Goal: Book appointment/travel/reservation

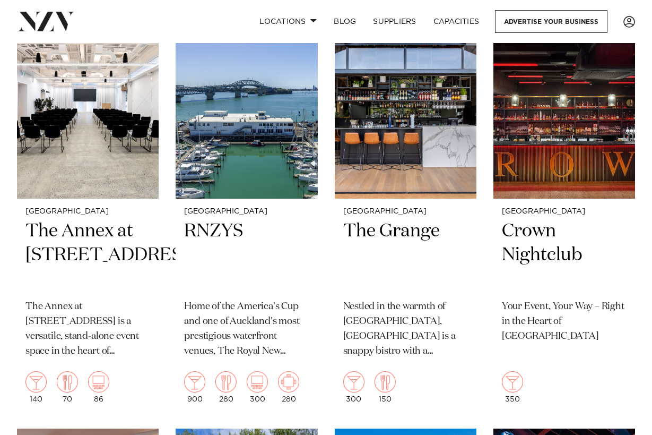
scroll to position [3464, 0]
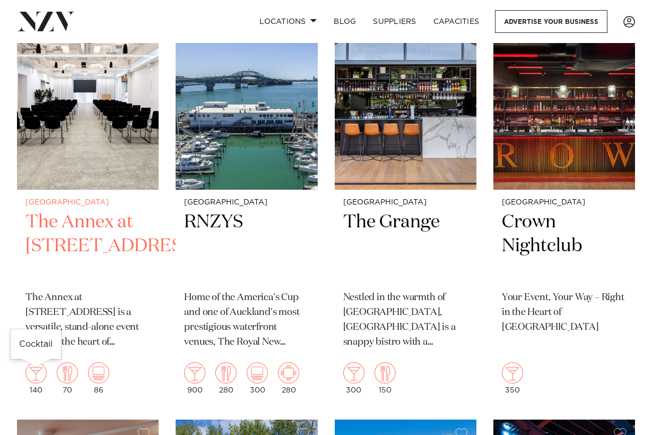
click at [35, 376] on img at bounding box center [35, 372] width 21 height 21
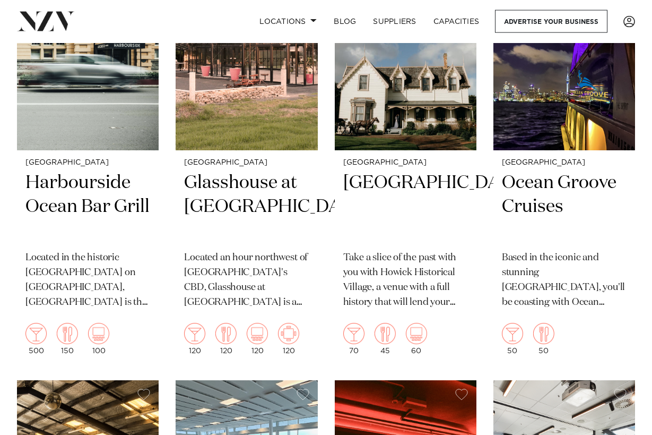
scroll to position [5629, 0]
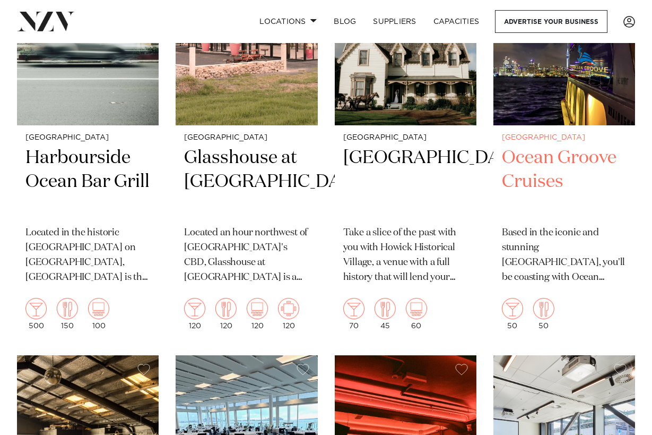
click at [513, 319] on img at bounding box center [512, 308] width 21 height 21
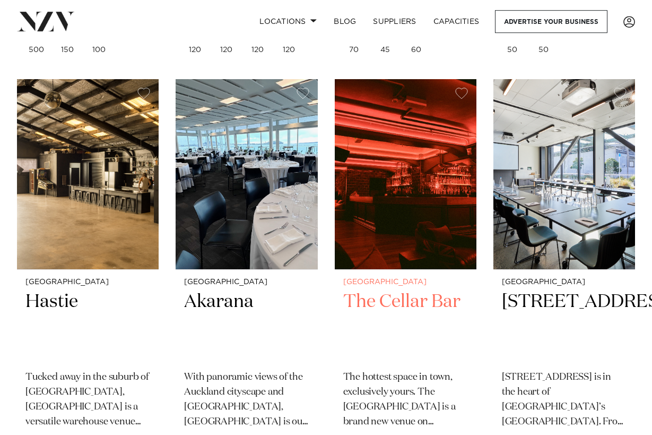
scroll to position [6008, 0]
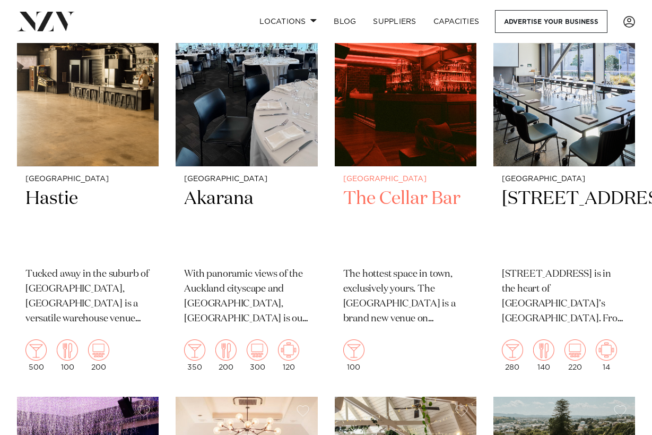
click at [397, 218] on h2 "The Cellar Bar" at bounding box center [405, 223] width 125 height 72
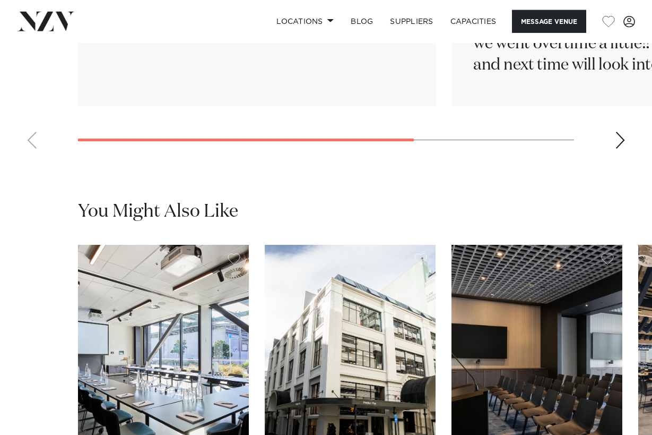
scroll to position [1737, 0]
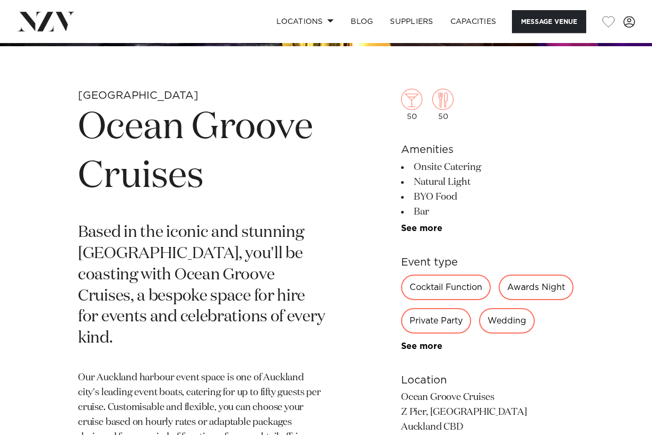
scroll to position [325, 0]
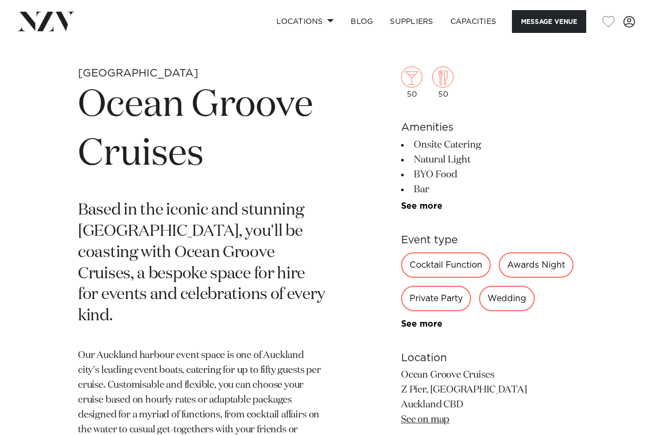
click at [461, 273] on div "Cocktail Function" at bounding box center [446, 264] width 90 height 25
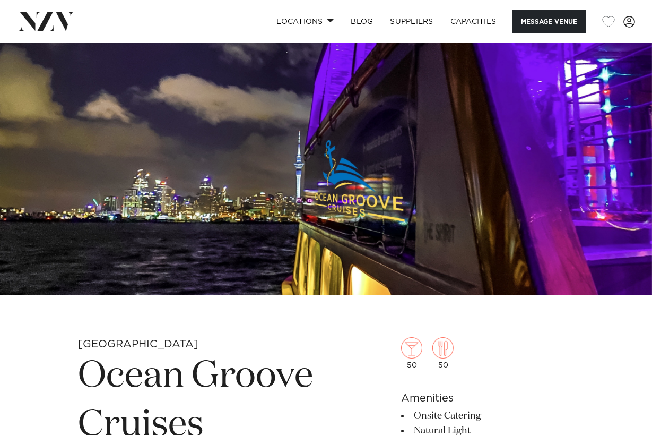
scroll to position [0, 0]
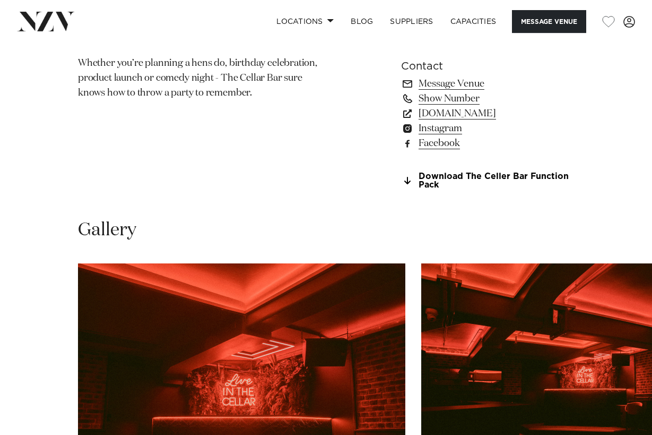
scroll to position [758, 0]
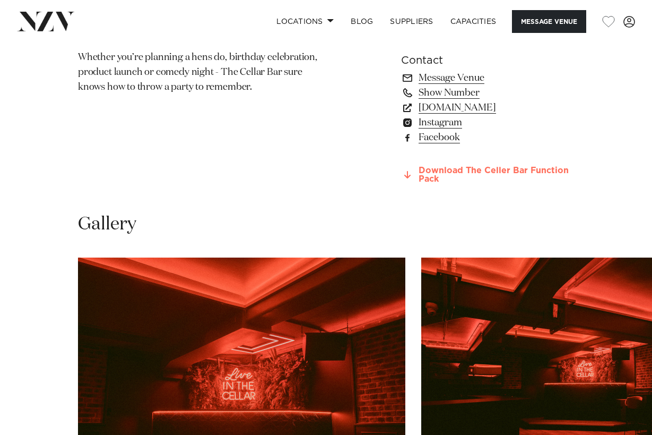
click at [426, 173] on link "Download The Celler Bar Function Pack" at bounding box center [487, 175] width 173 height 18
